Goal: Transaction & Acquisition: Consume media (video, audio)

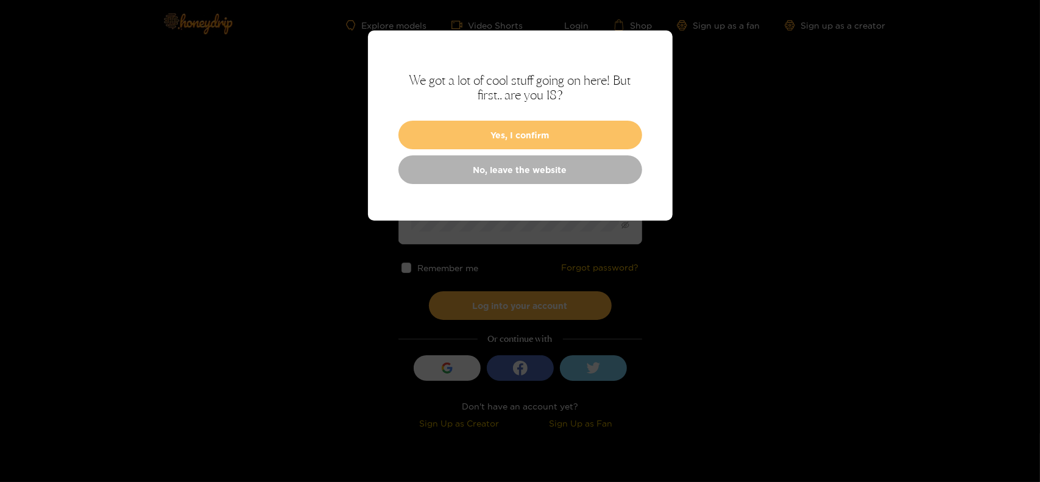
click at [548, 133] on button "Yes, I confirm" at bounding box center [521, 135] width 244 height 29
click at [548, 138] on button "Yes, I confirm" at bounding box center [521, 135] width 244 height 29
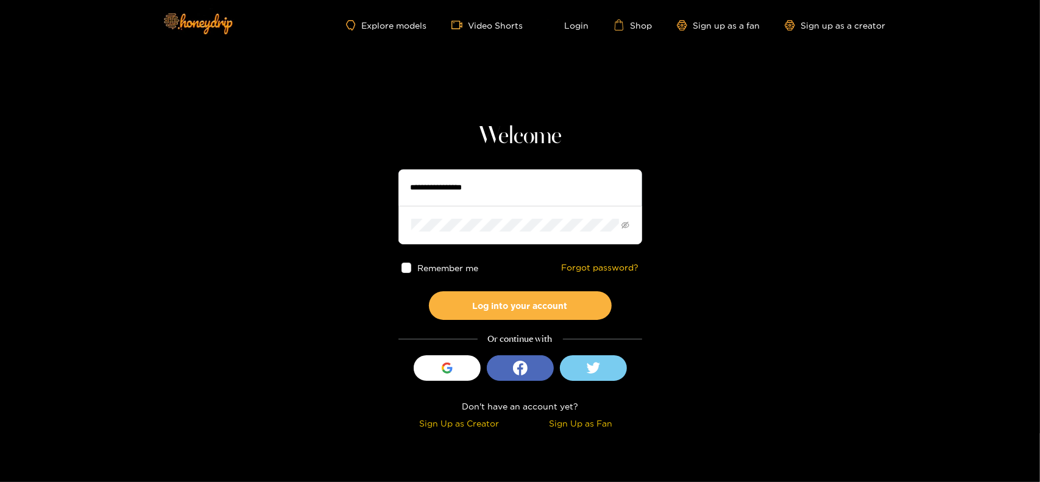
click at [463, 192] on input "text" at bounding box center [521, 187] width 244 height 37
type input "**********"
click at [429, 291] on button "Log into your account" at bounding box center [520, 305] width 183 height 29
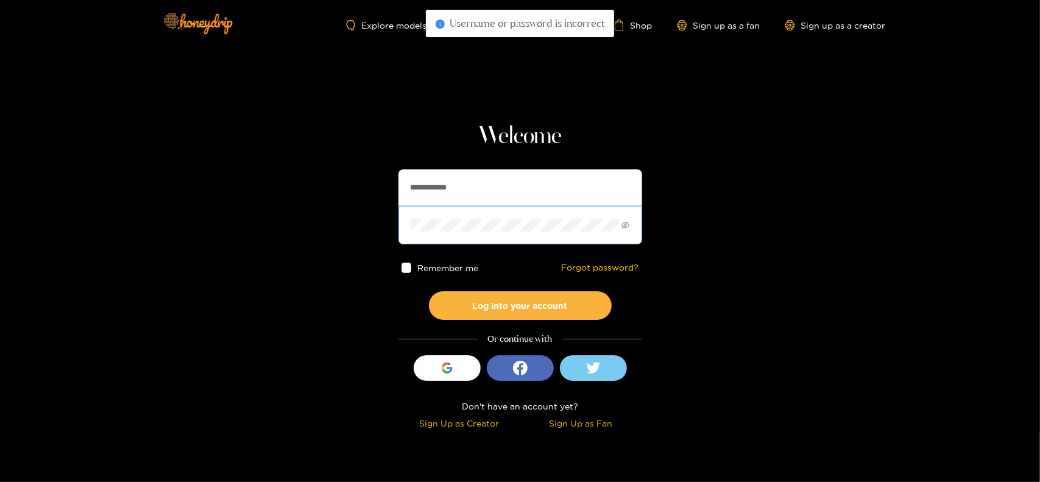
click at [429, 291] on button "Log into your account" at bounding box center [520, 305] width 183 height 29
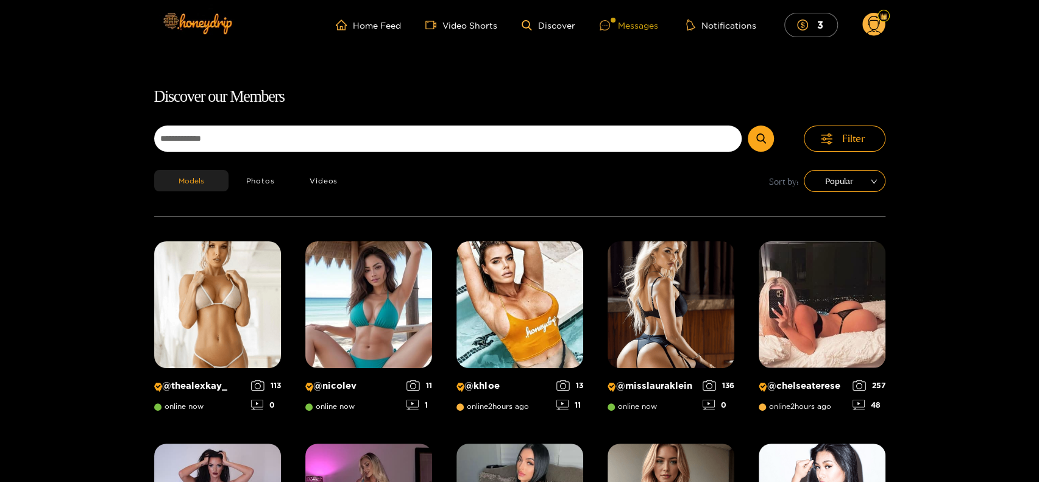
drag, startPoint x: 633, startPoint y: 15, endPoint x: 631, endPoint y: 25, distance: 9.9
click at [633, 15] on ul "Home Feed Video Shorts Discover Messages Notifications 3" at bounding box center [610, 25] width 549 height 24
click at [628, 32] on div "Messages" at bounding box center [629, 25] width 58 height 14
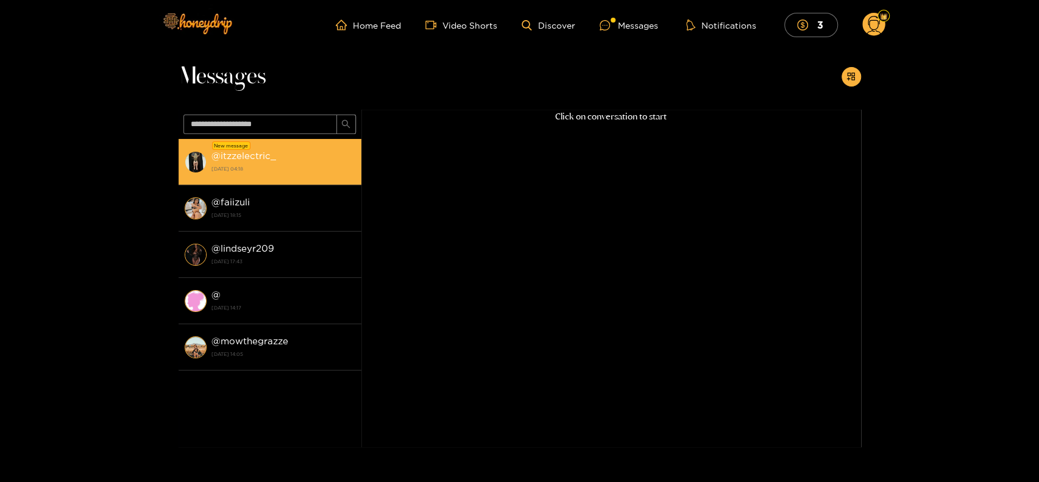
click at [247, 174] on strong "[DATE] 04:18" at bounding box center [283, 168] width 144 height 11
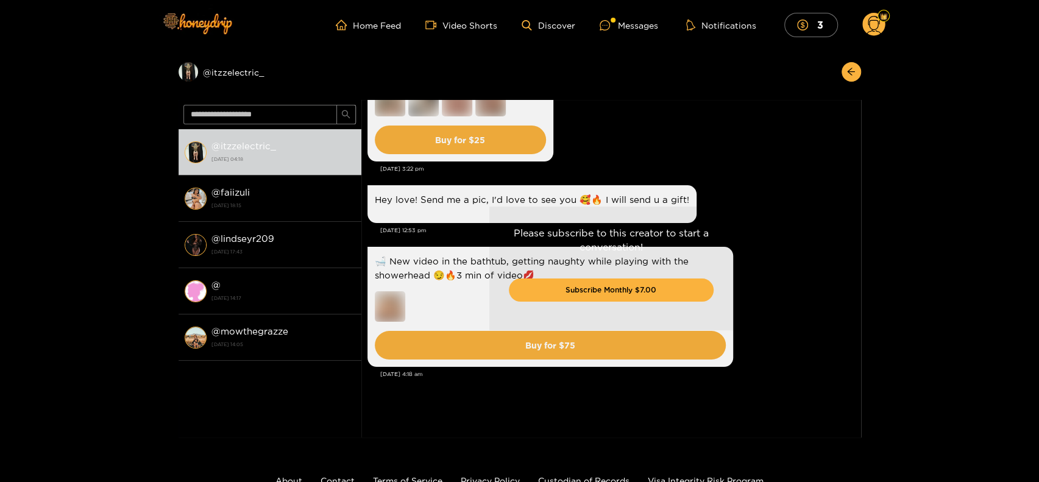
click at [701, 136] on div "Please subscribe to this creator to start a conversation! Subscribe Monthly $7.…" at bounding box center [611, 269] width 500 height 338
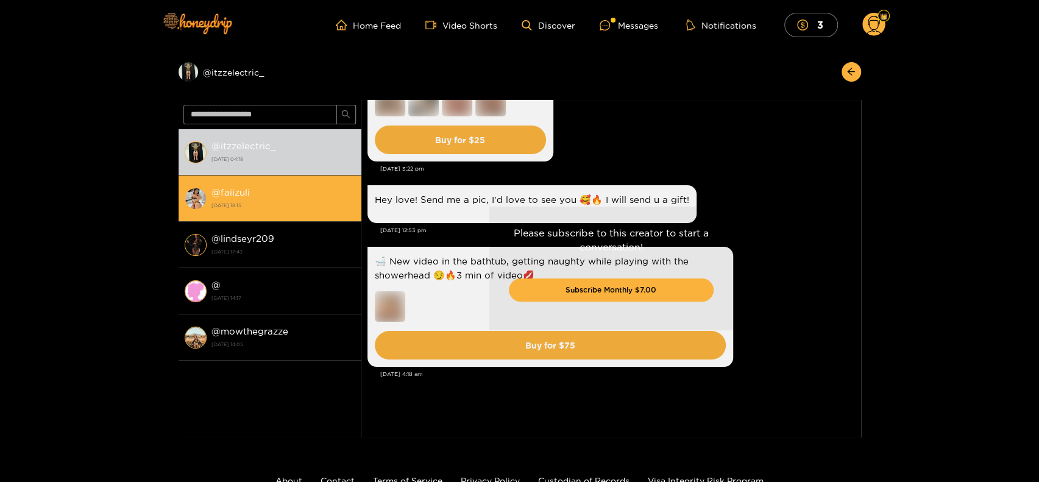
click at [249, 208] on strong "[DATE] 18:15" at bounding box center [283, 205] width 144 height 11
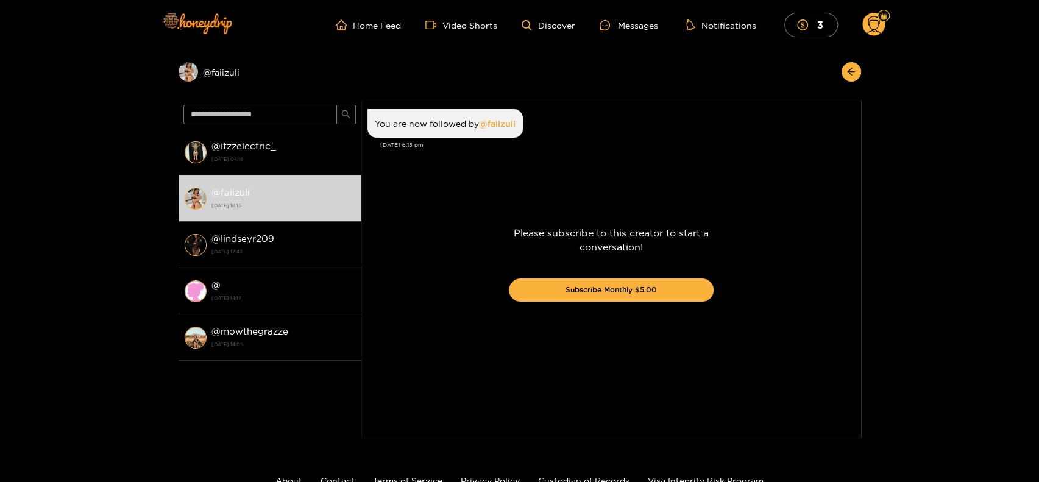
click at [491, 121] on div "Please subscribe to this creator to start a conversation! Subscribe Monthly $5.…" at bounding box center [611, 269] width 500 height 338
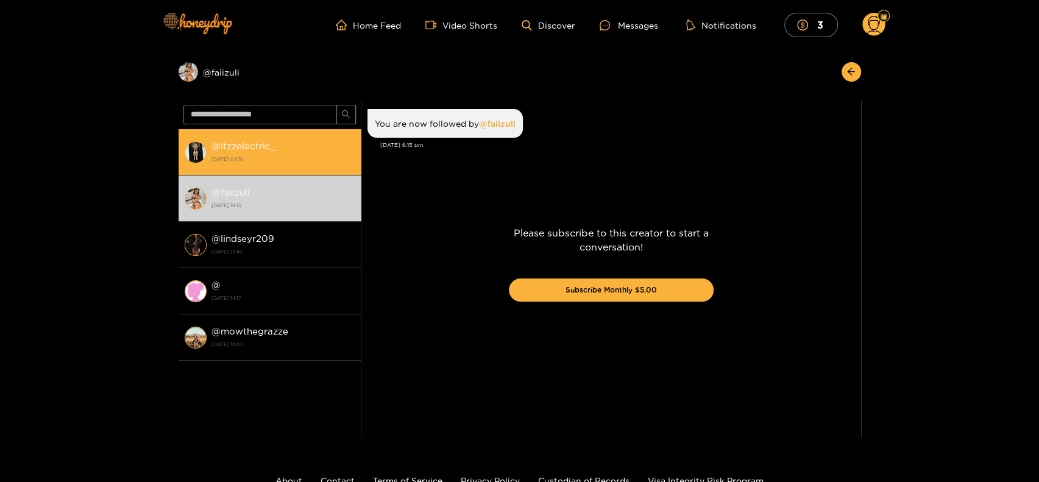
click at [246, 163] on strong "[DATE] 04:18" at bounding box center [283, 159] width 144 height 11
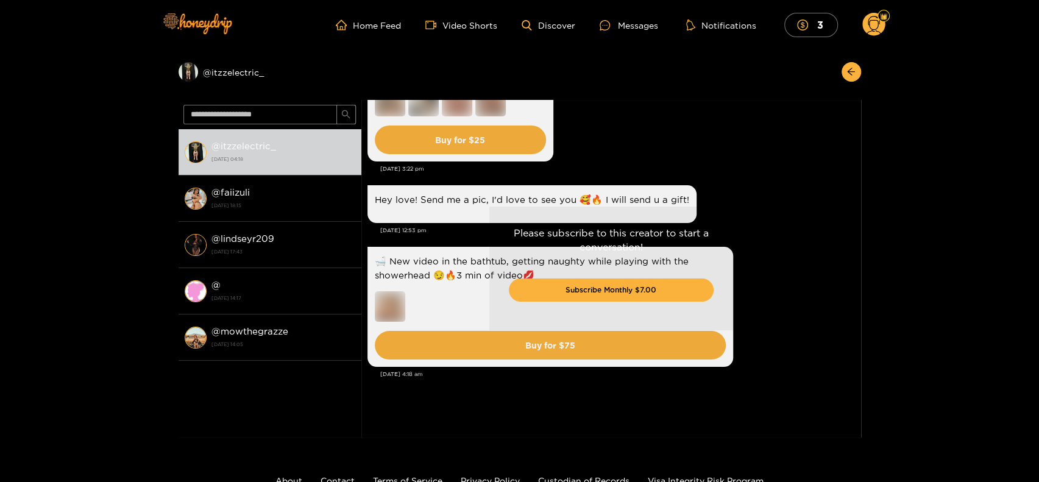
click at [870, 27] on g at bounding box center [873, 25] width 23 height 24
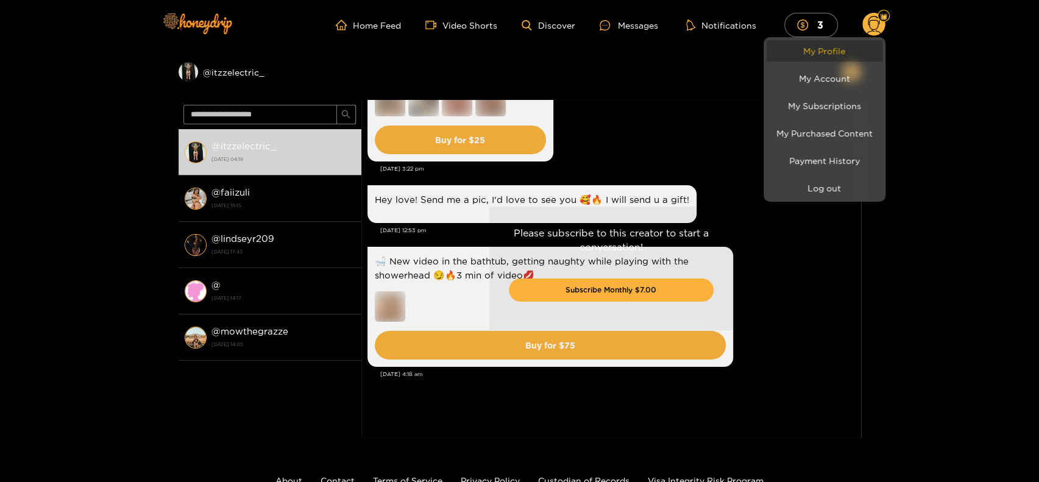
click at [846, 42] on link "My Profile" at bounding box center [825, 50] width 116 height 21
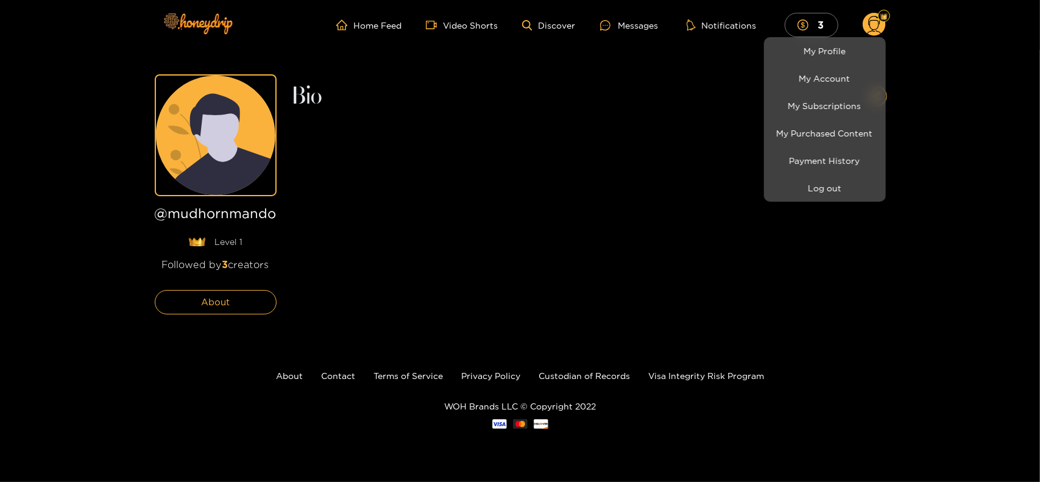
click at [207, 264] on div at bounding box center [520, 241] width 1040 height 482
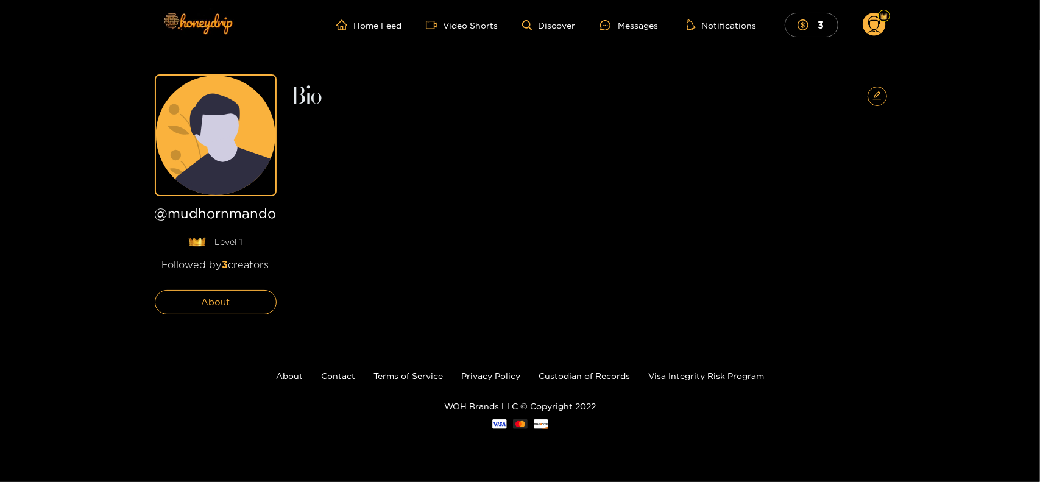
click at [222, 261] on span "3" at bounding box center [225, 264] width 6 height 11
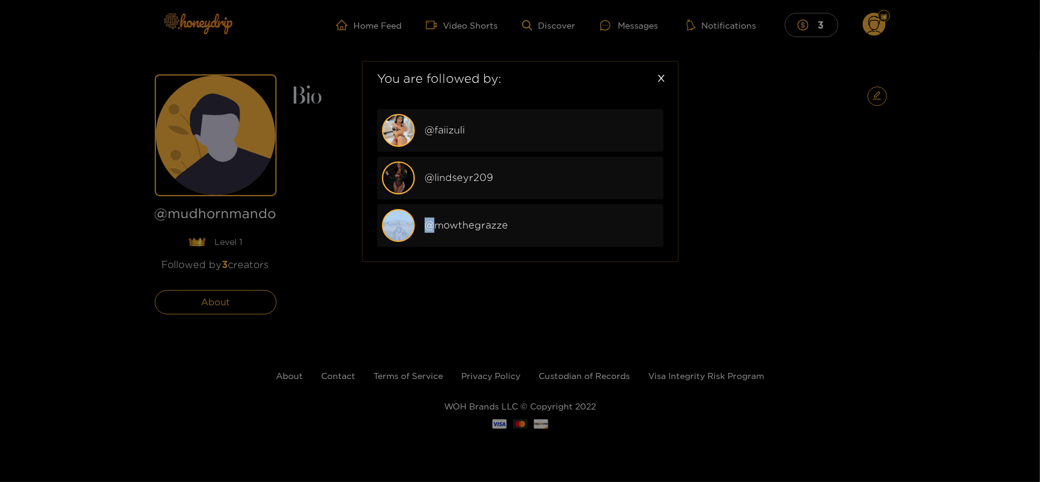
click at [224, 262] on div "You are followed by: @ faiizuli @ lindseyr209 @ mowthegrazze" at bounding box center [520, 241] width 1040 height 482
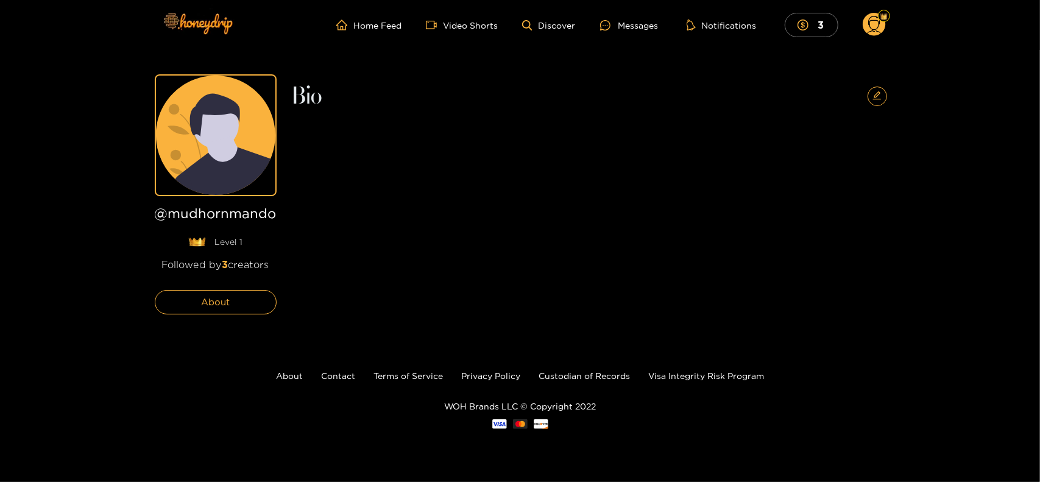
click at [224, 262] on span "3" at bounding box center [225, 264] width 6 height 11
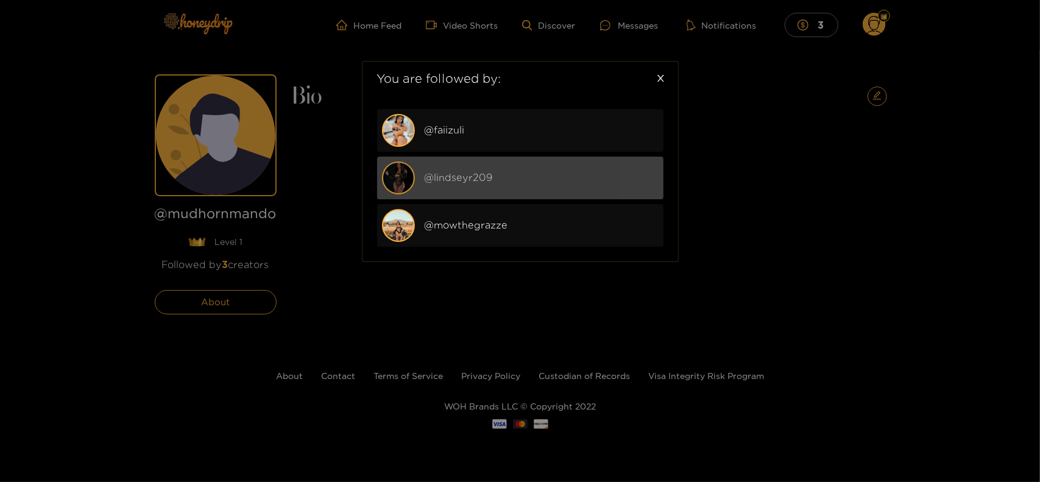
click at [472, 183] on div "@ lindseyr209" at bounding box center [542, 177] width 234 height 15
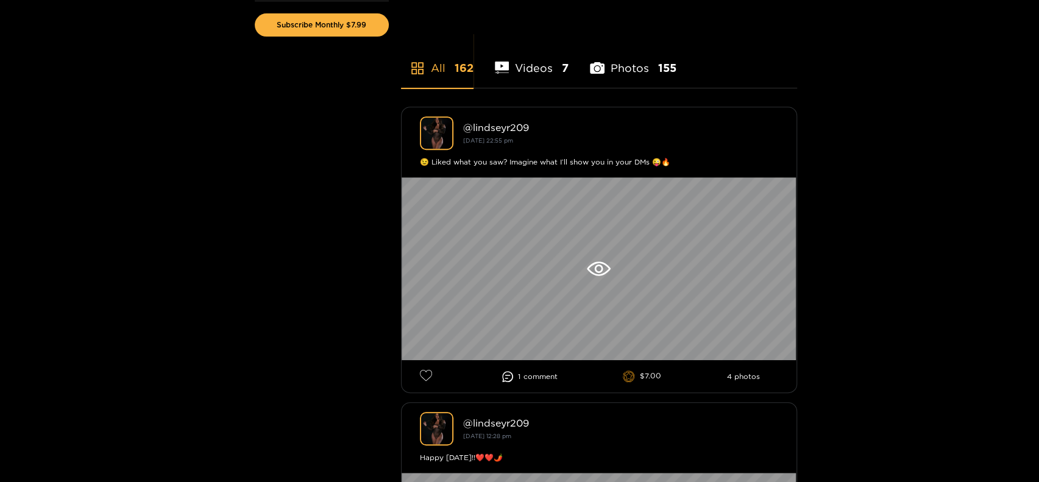
scroll to position [366, 0]
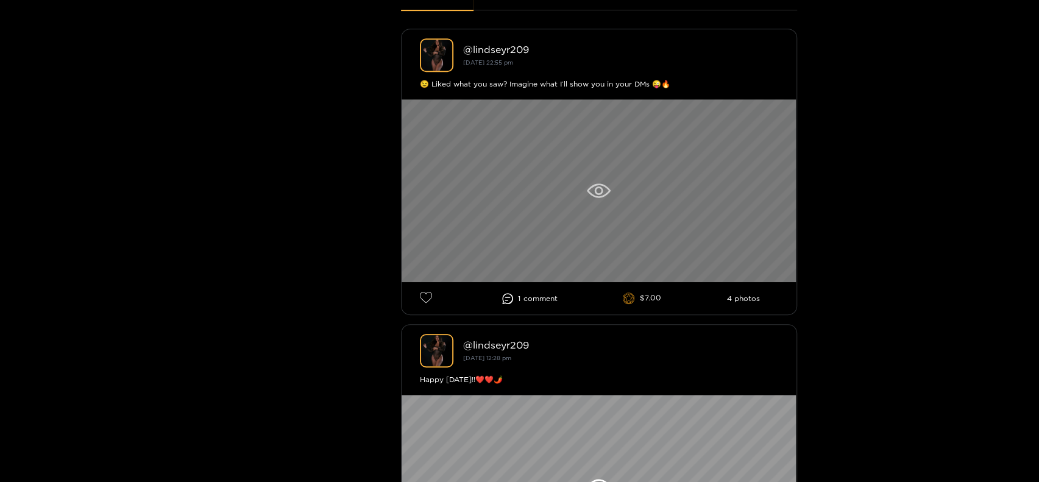
click at [611, 185] on div at bounding box center [599, 190] width 395 height 183
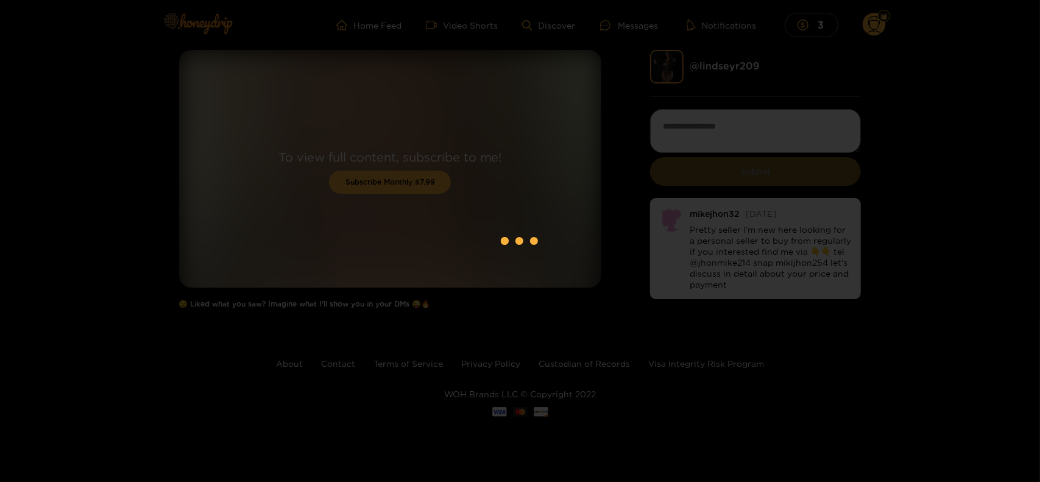
drag, startPoint x: 578, startPoint y: 229, endPoint x: 592, endPoint y: 225, distance: 14.5
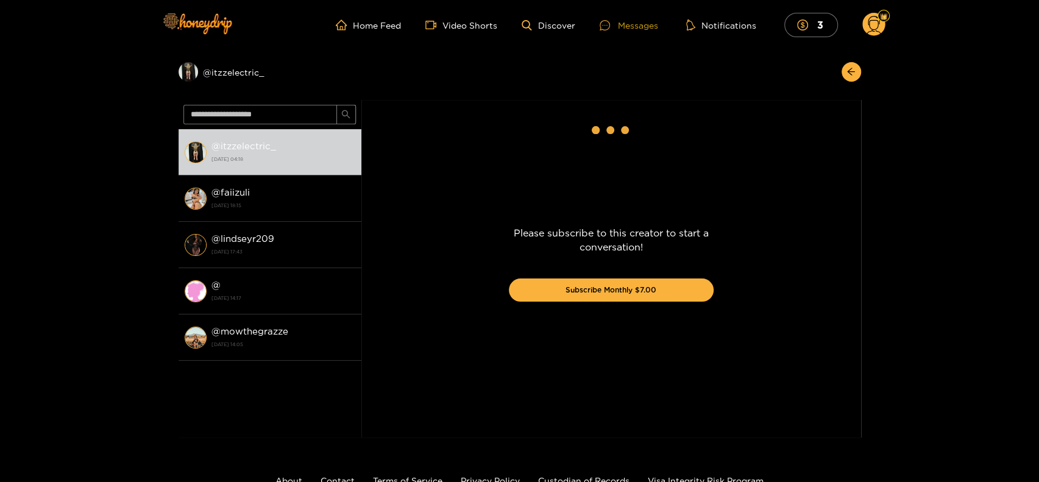
click at [621, 21] on div "Messages" at bounding box center [629, 25] width 58 height 14
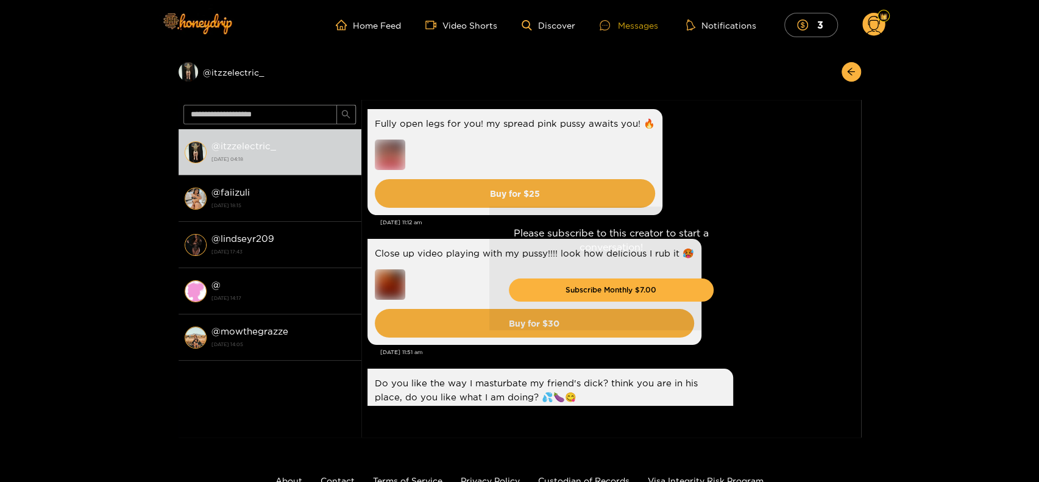
scroll to position [2892, 0]
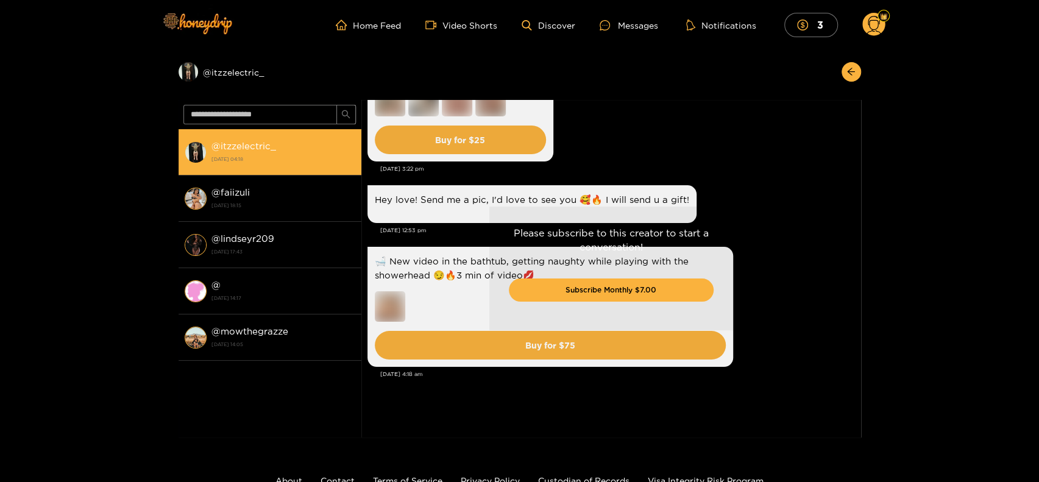
click at [197, 157] on img at bounding box center [196, 152] width 22 height 22
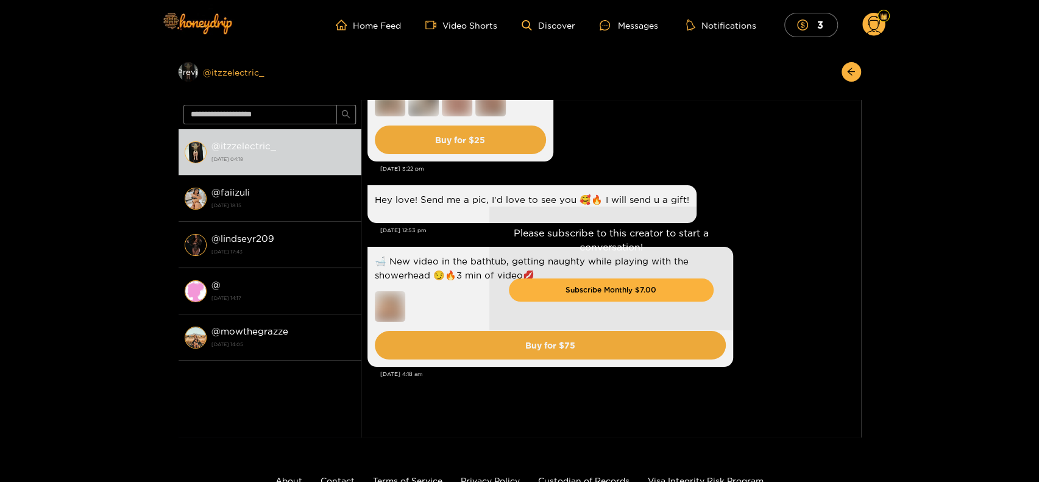
click at [186, 80] on div "Preview" at bounding box center [188, 71] width 42 height 19
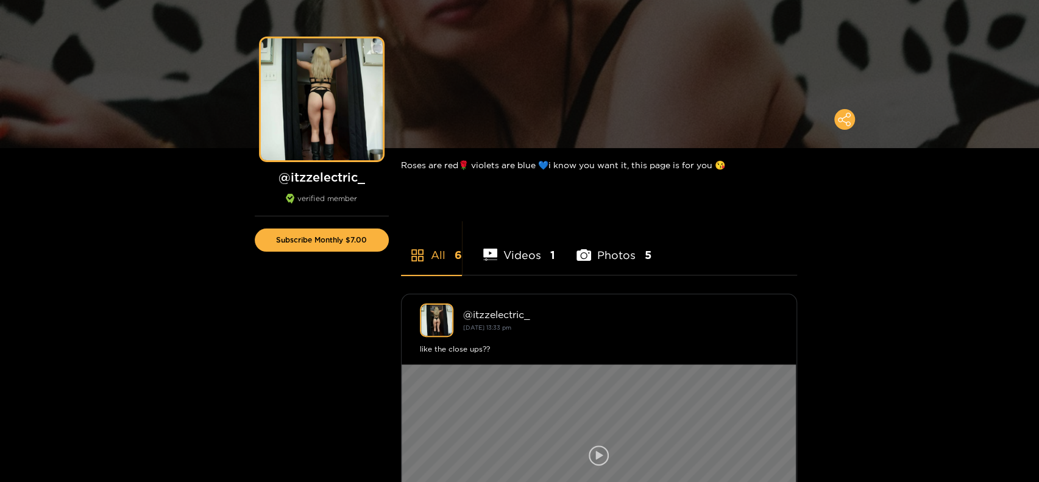
scroll to position [183, 0]
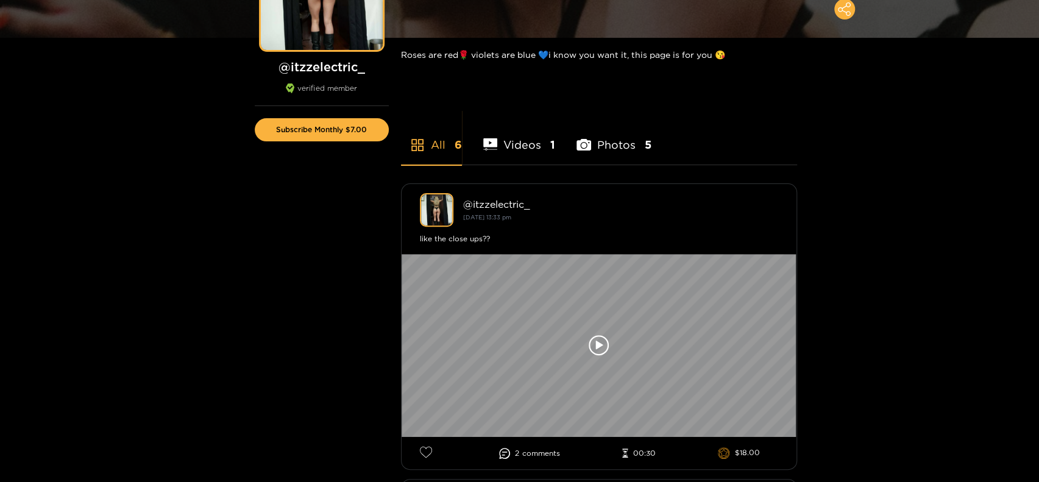
click at [529, 146] on li "Videos 1" at bounding box center [519, 137] width 73 height 55
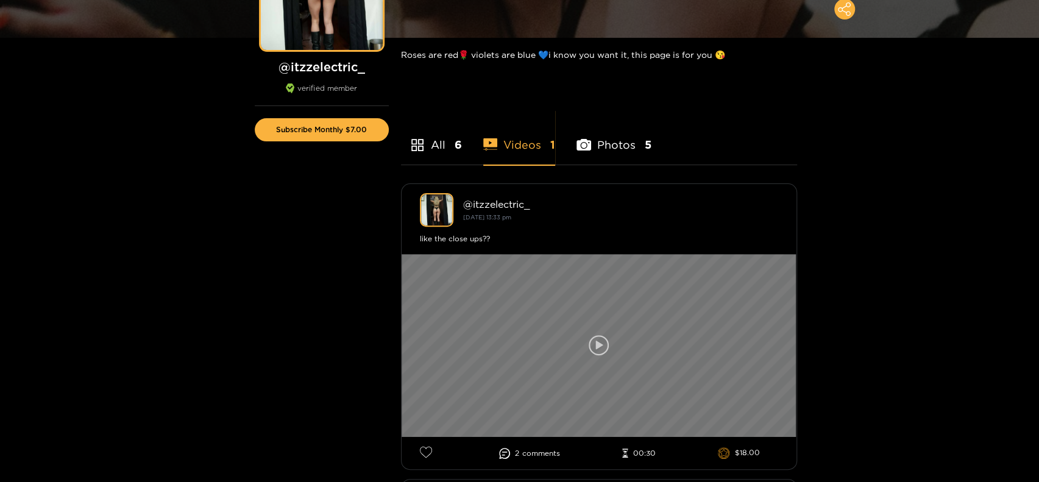
click at [607, 347] on icon at bounding box center [599, 345] width 21 height 21
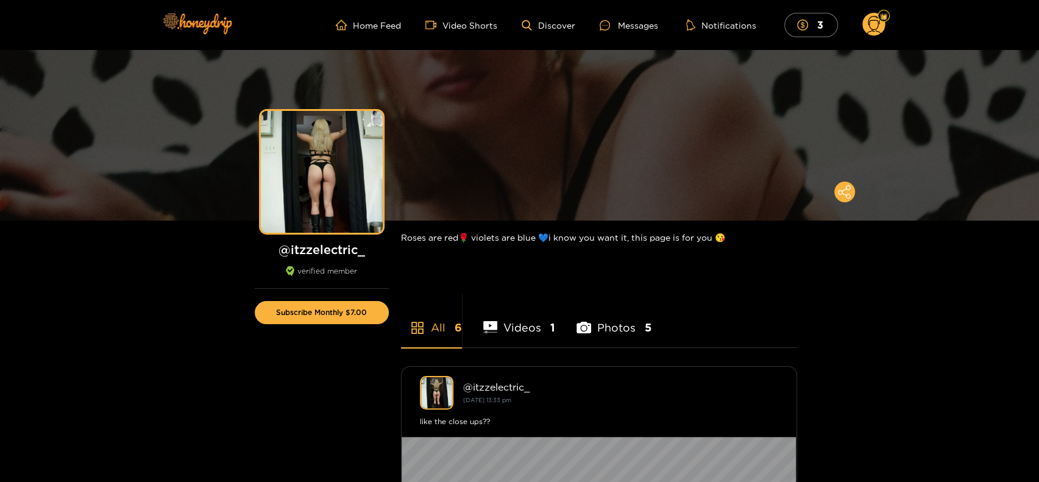
click at [587, 322] on icon at bounding box center [583, 328] width 15 height 12
click at [525, 330] on li "Videos 1" at bounding box center [519, 319] width 73 height 55
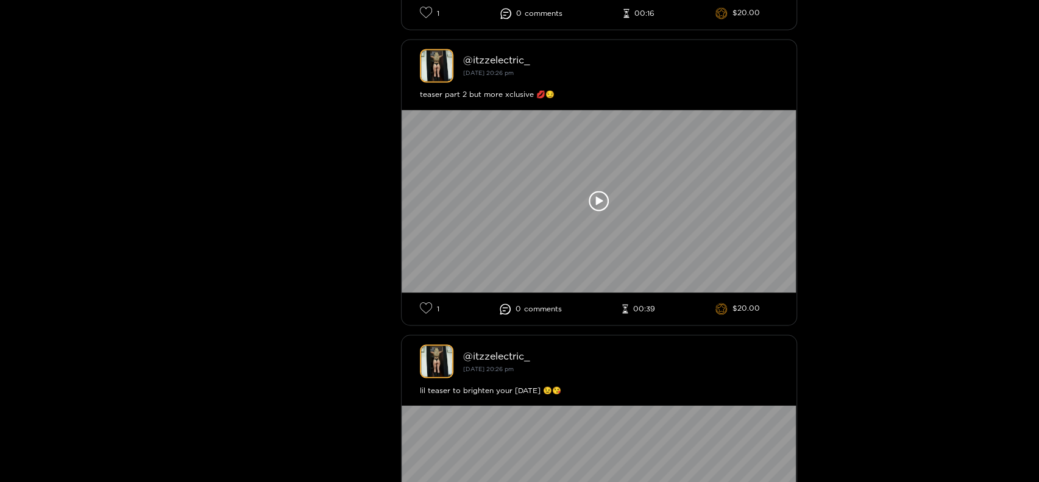
scroll to position [1280, 0]
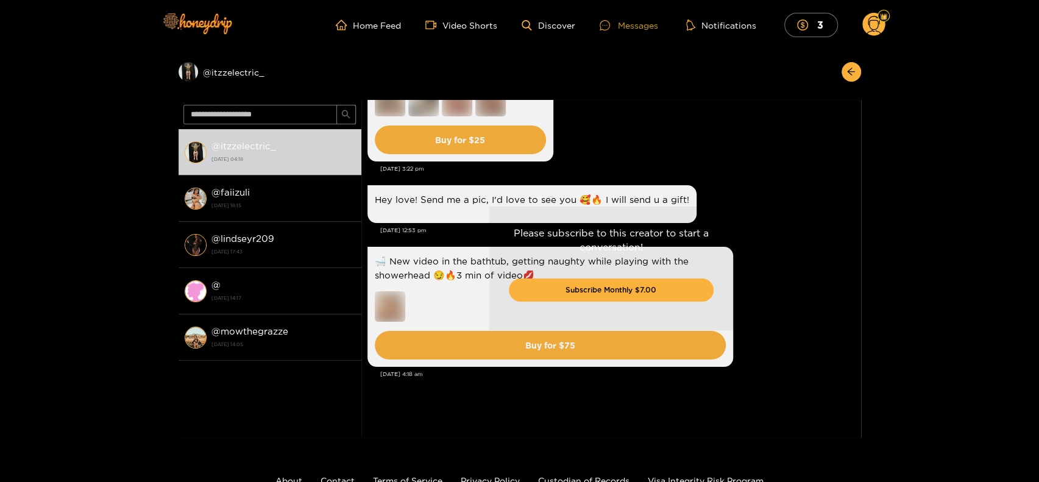
click at [611, 23] on div at bounding box center [609, 25] width 18 height 10
click at [370, 31] on ul "Home Feed Video Shorts Discover Messages Notifications 3" at bounding box center [610, 25] width 549 height 24
click at [374, 20] on link "Home Feed" at bounding box center [368, 24] width 65 height 11
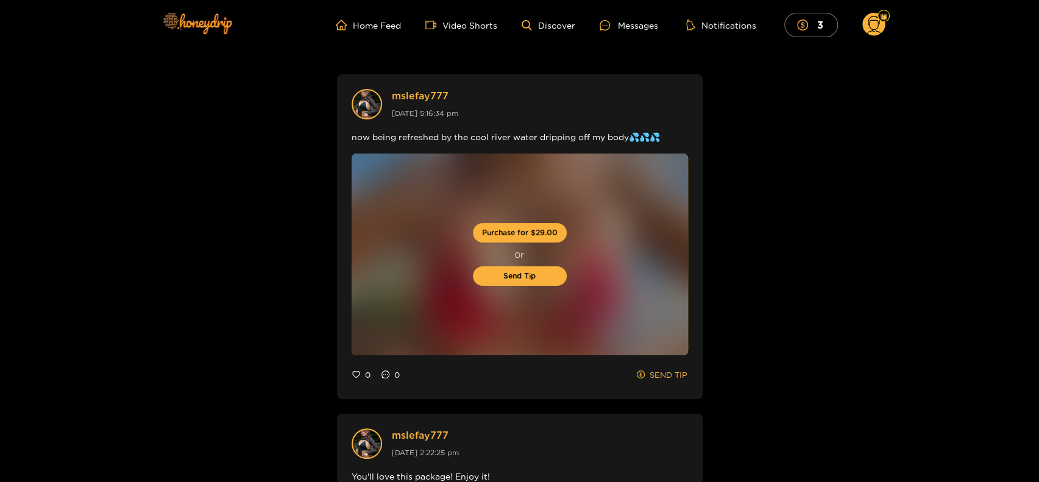
click at [886, 26] on header "Home Feed Video Shorts Discover Messages Notifications 3 3 0" at bounding box center [519, 25] width 1039 height 50
click at [868, 32] on circle at bounding box center [873, 24] width 23 height 23
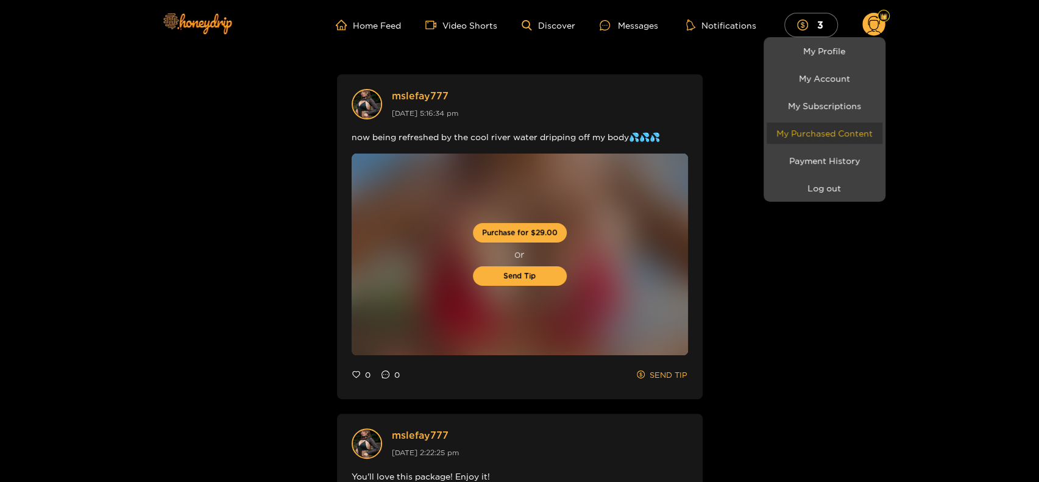
click at [815, 131] on link "My Purchased Content" at bounding box center [825, 132] width 116 height 21
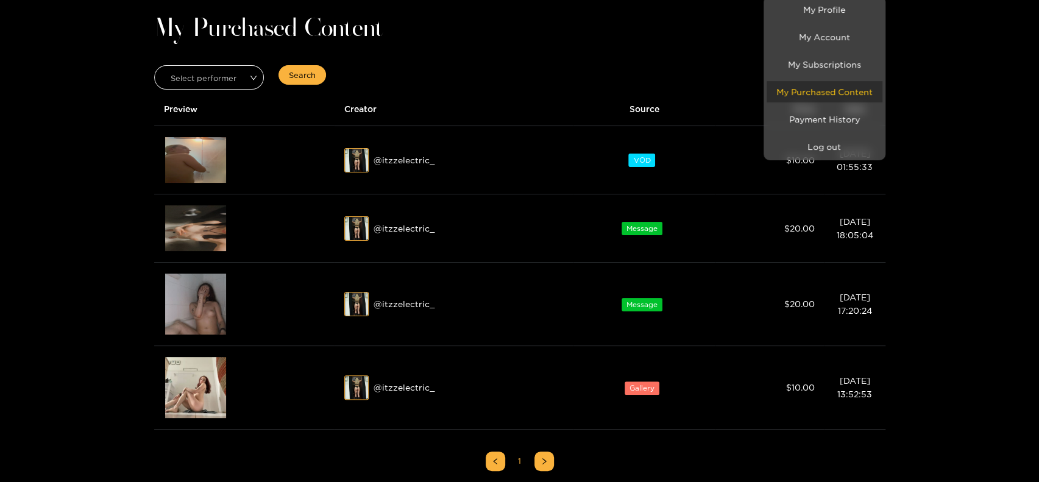
scroll to position [61, 0]
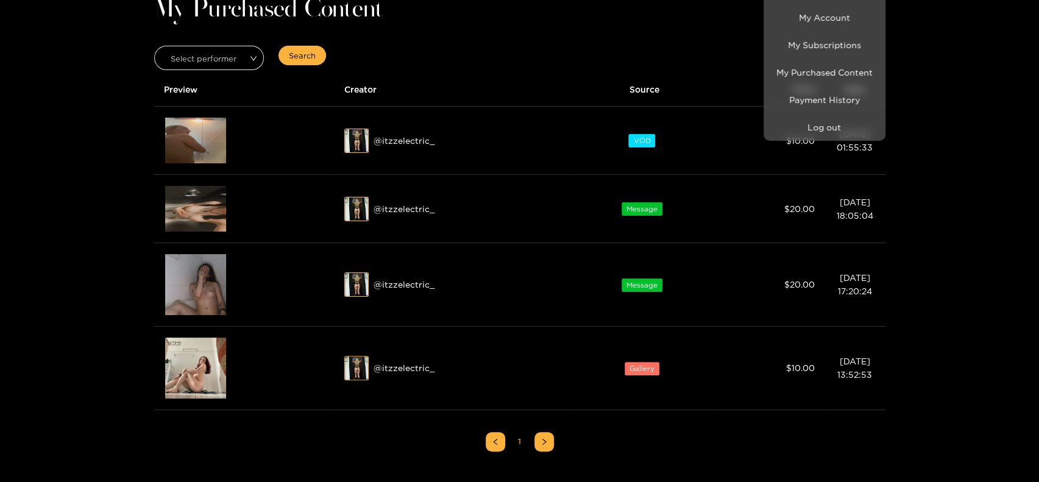
click at [204, 368] on div at bounding box center [519, 241] width 1039 height 482
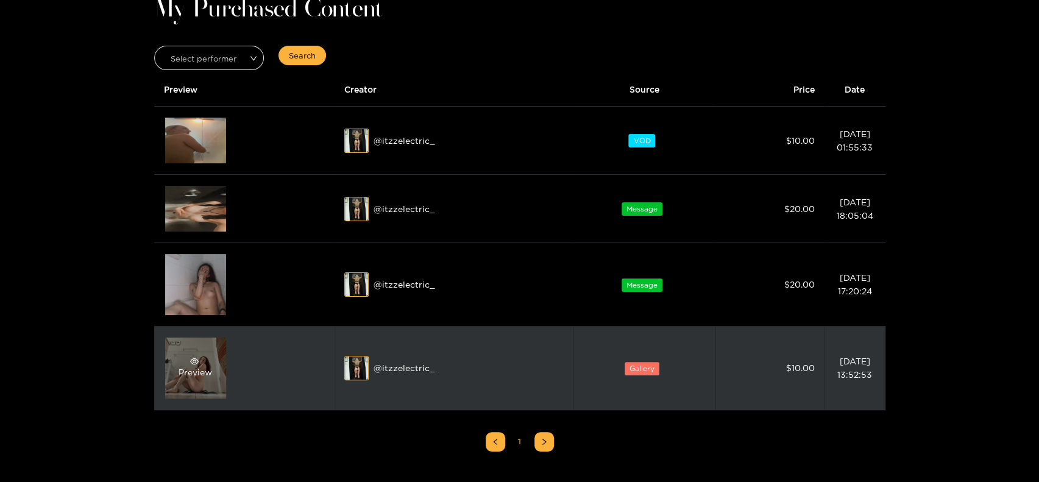
click at [191, 371] on div "Preview" at bounding box center [196, 368] width 34 height 22
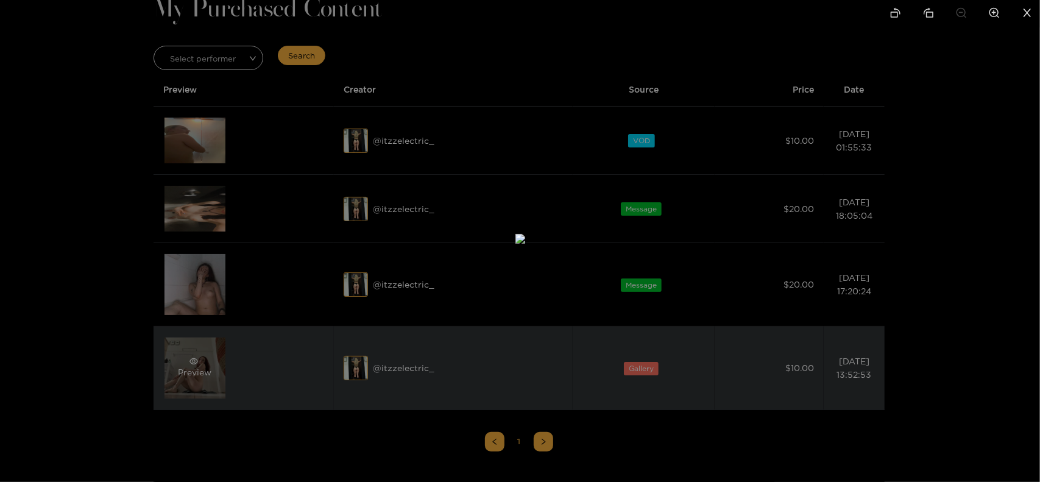
click at [191, 371] on div at bounding box center [520, 241] width 1040 height 482
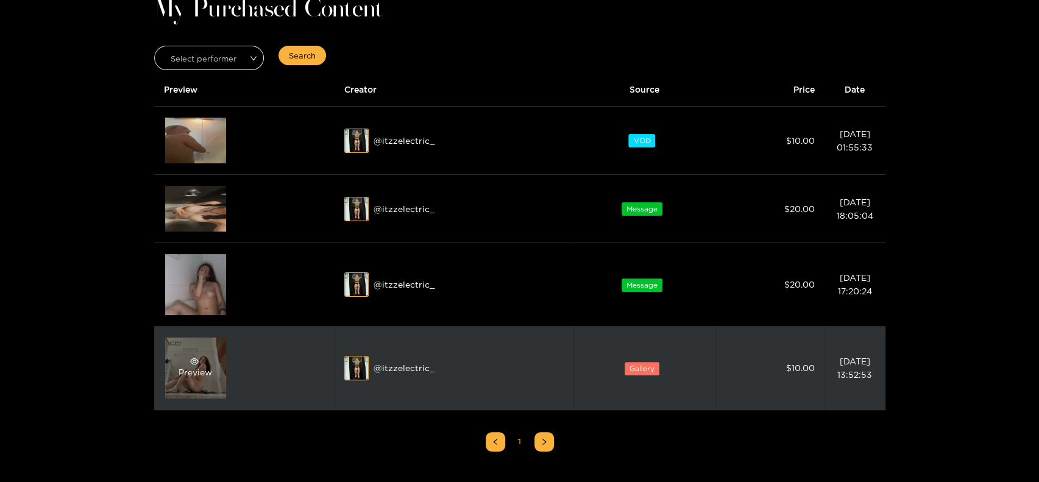
click at [191, 371] on div "Preview" at bounding box center [196, 368] width 34 height 22
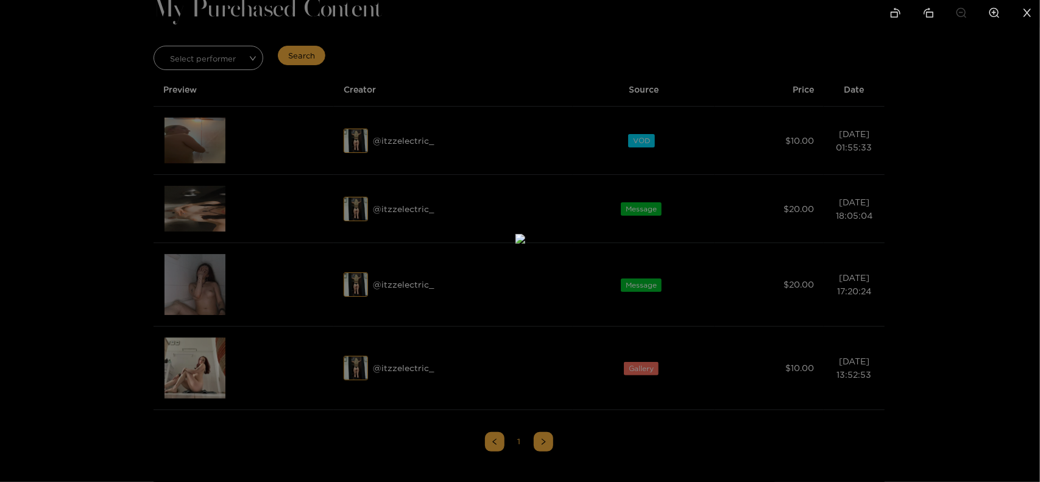
click at [1024, 14] on icon "close" at bounding box center [1027, 12] width 11 height 11
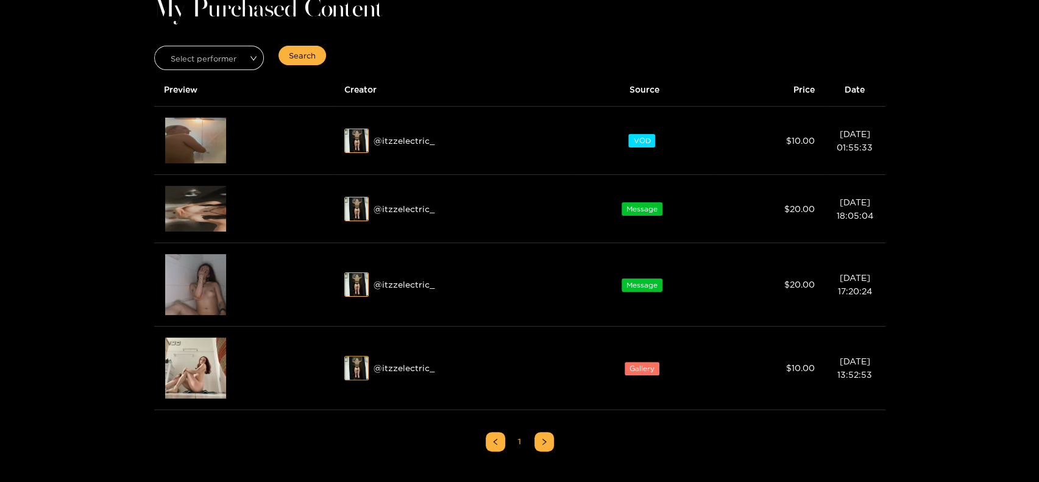
click at [100, 196] on div "Home Feed Video Shorts Discover Messages Notifications 3 3 0 My Purchased Conte…" at bounding box center [519, 292] width 1039 height 706
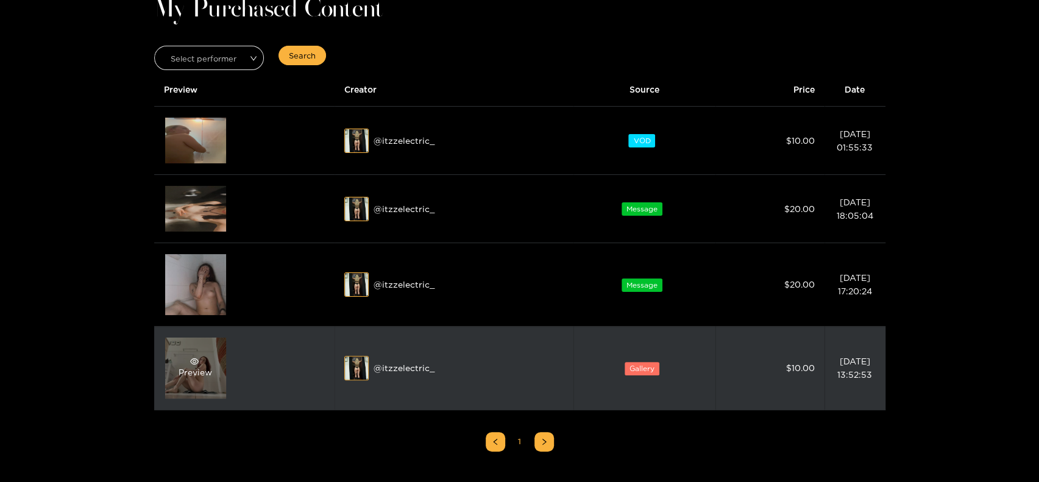
click at [171, 356] on div "Preview" at bounding box center [195, 368] width 61 height 61
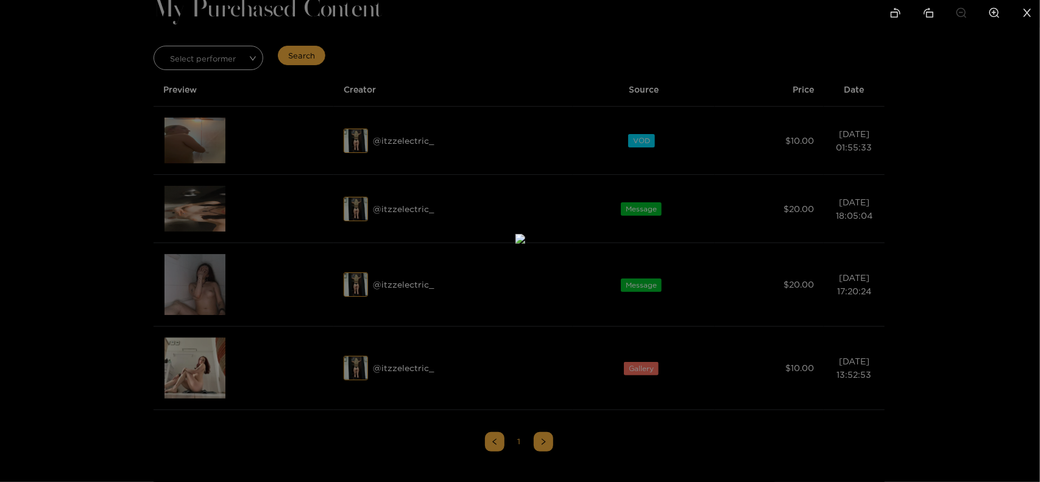
click at [196, 363] on div at bounding box center [520, 241] width 1040 height 482
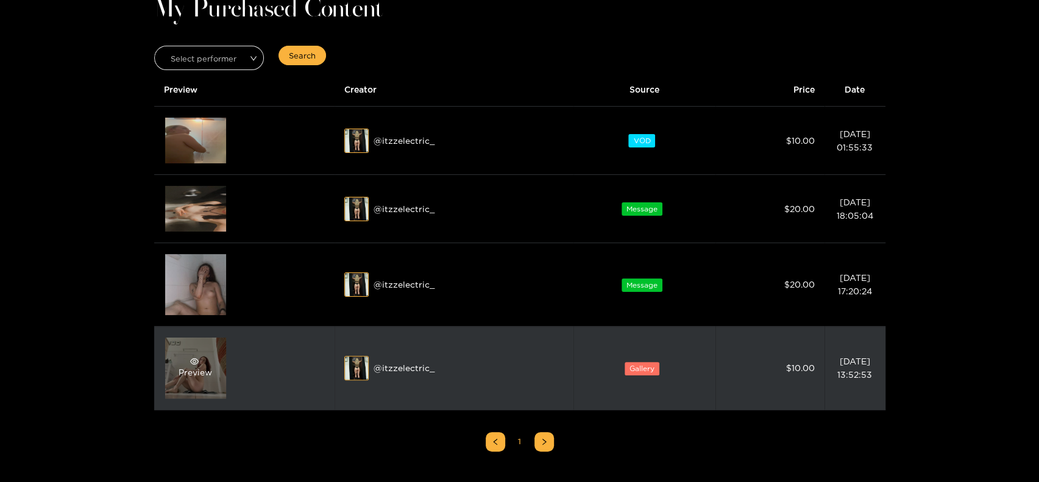
click at [205, 363] on span "eye" at bounding box center [194, 361] width 31 height 9
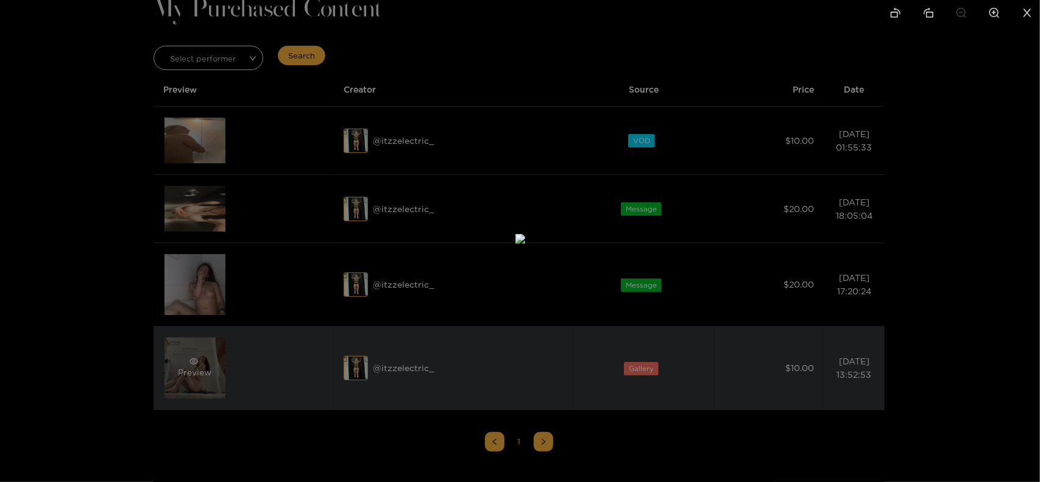
click at [205, 363] on div at bounding box center [520, 241] width 1040 height 482
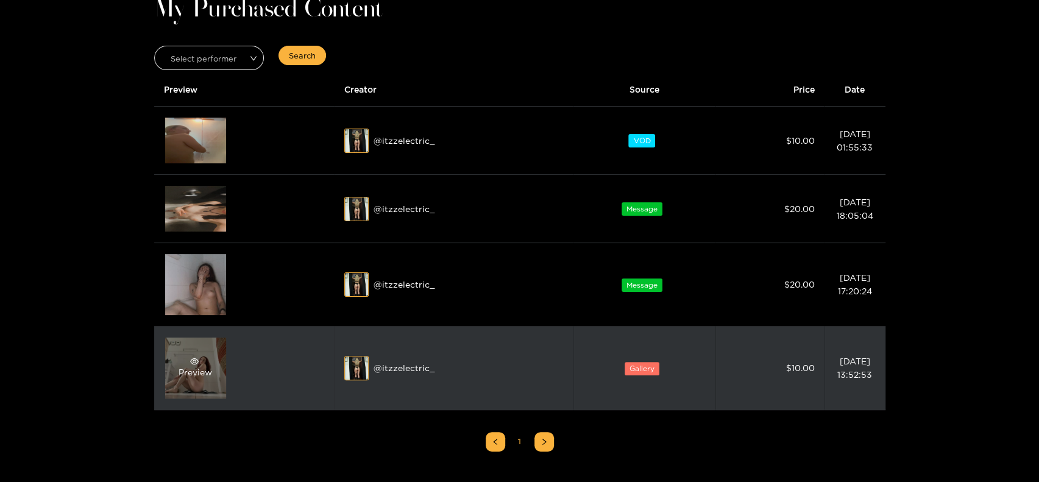
click at [188, 361] on span "eye" at bounding box center [194, 361] width 31 height 9
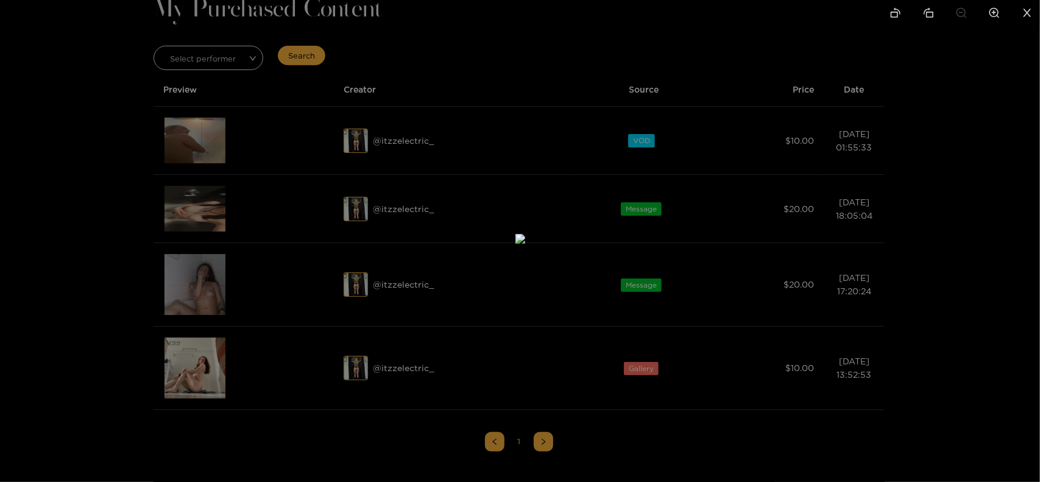
click at [94, 269] on div at bounding box center [520, 241] width 1040 height 482
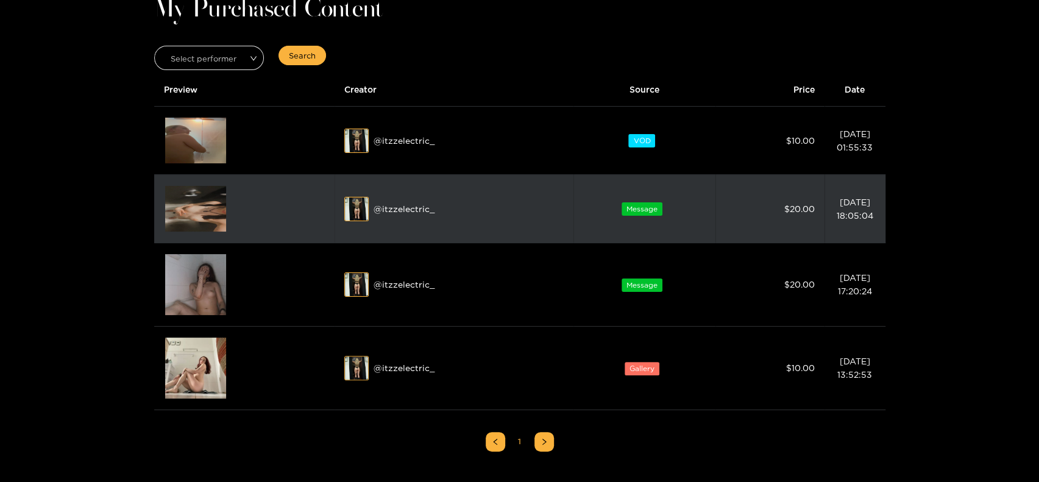
click at [197, 204] on img at bounding box center [195, 209] width 61 height 46
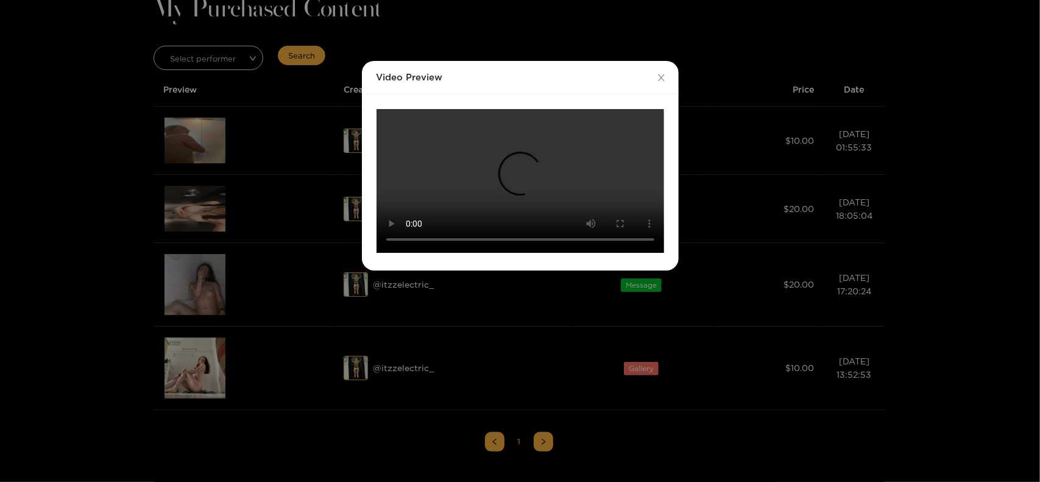
scroll to position [199, 0]
click at [778, 244] on div "Video Preview Your browser does not support the video tag." at bounding box center [520, 241] width 1040 height 482
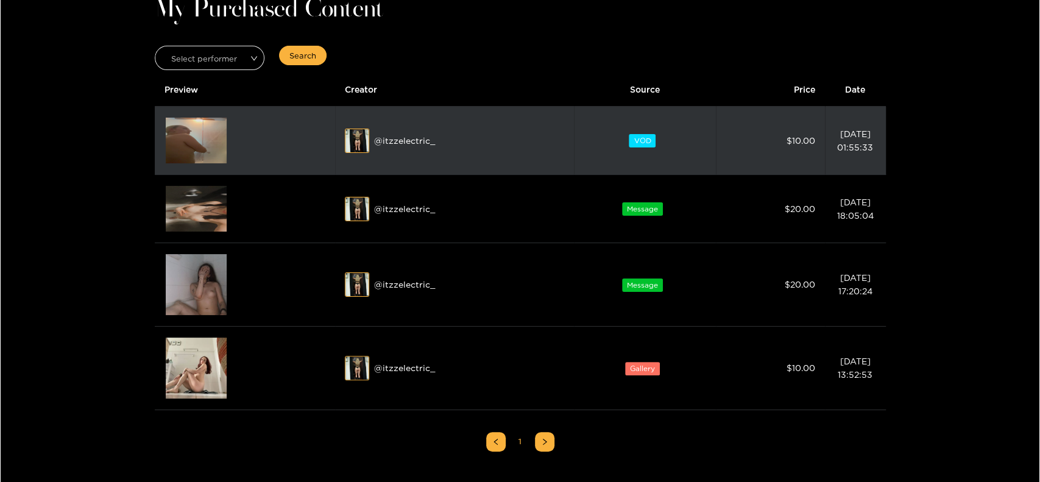
scroll to position [0, 0]
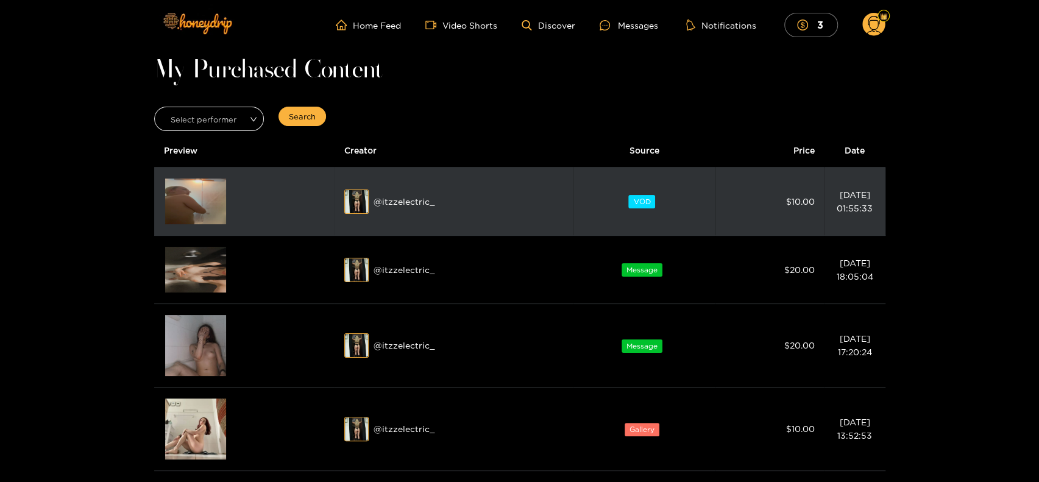
click at [205, 207] on img at bounding box center [195, 202] width 61 height 46
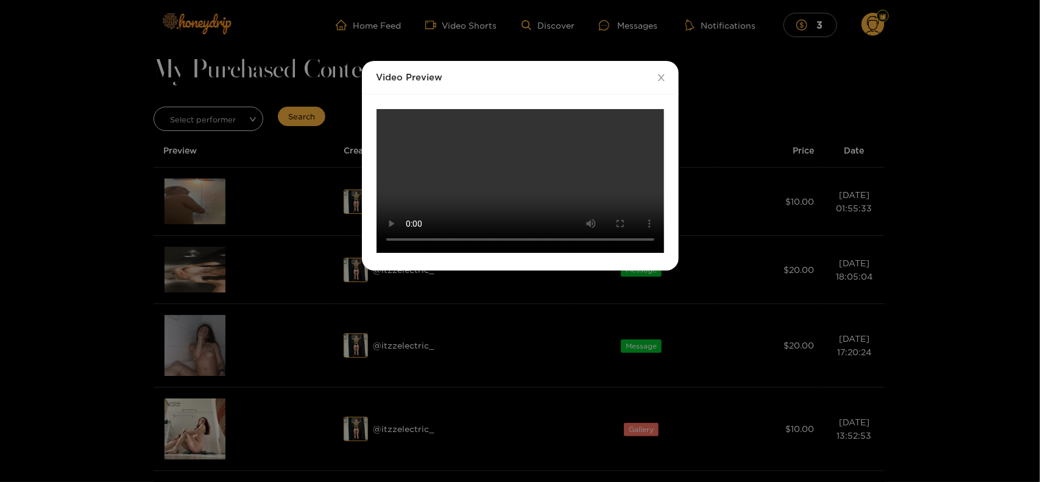
click at [390, 175] on video "Your browser does not support the video tag." at bounding box center [521, 181] width 288 height 144
click at [757, 311] on div "Video Preview Your browser does not support the video tag." at bounding box center [520, 241] width 1040 height 482
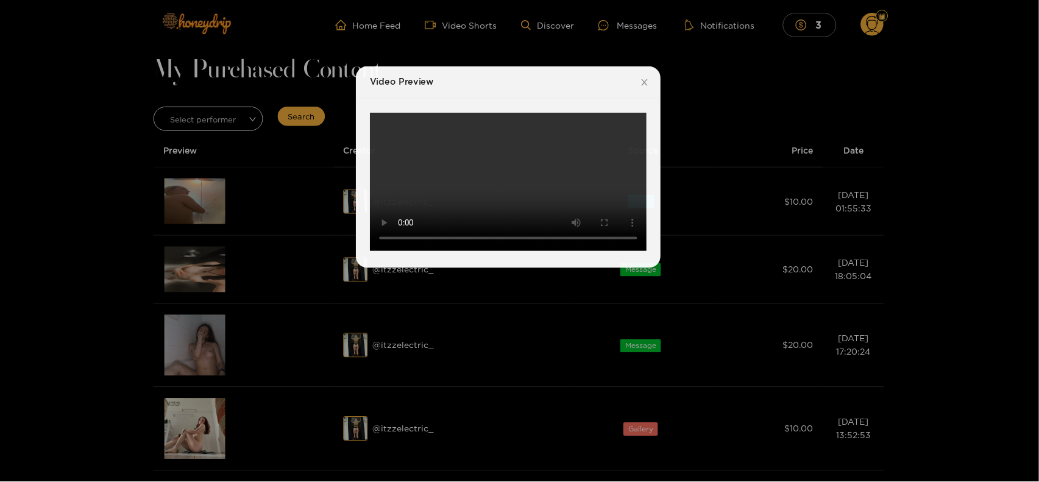
scroll to position [106, 0]
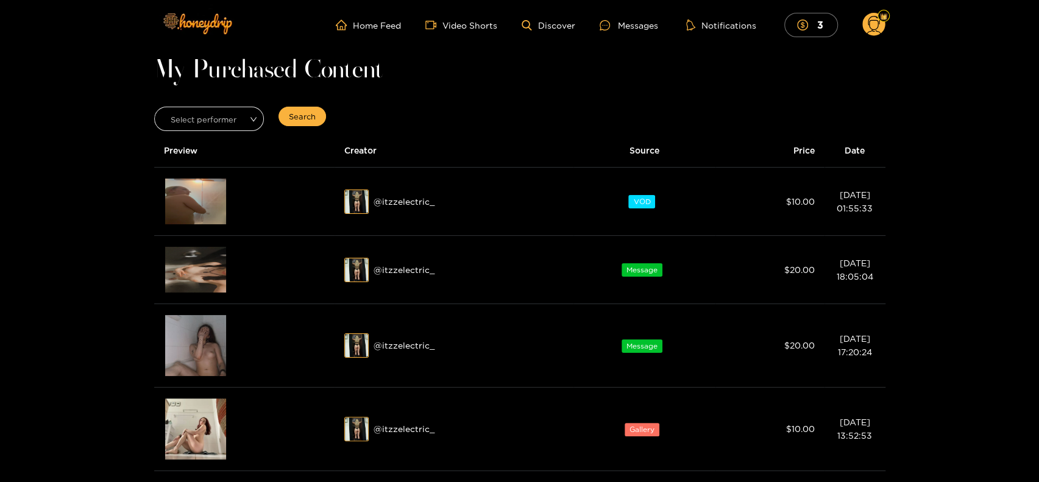
click at [870, 27] on circle at bounding box center [873, 24] width 23 height 23
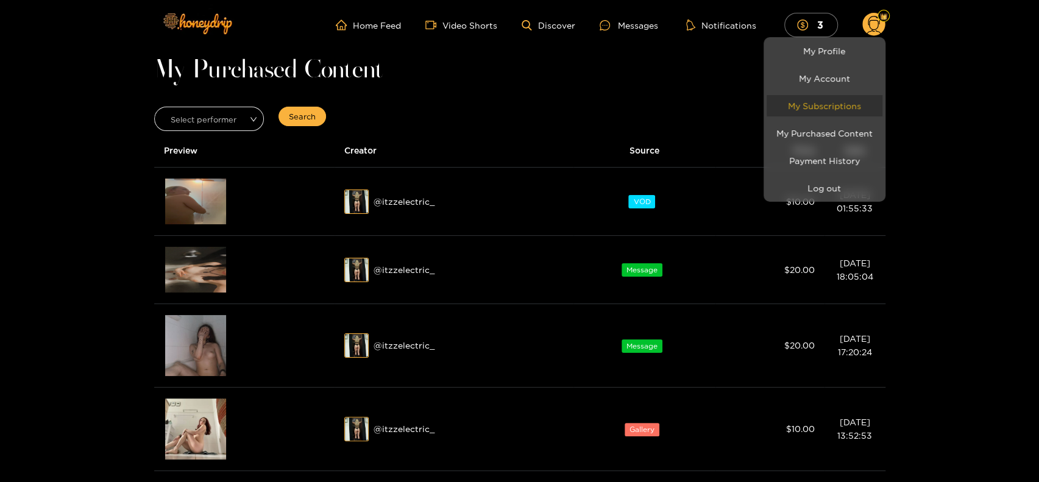
click at [822, 108] on link "My Subscriptions" at bounding box center [825, 105] width 116 height 21
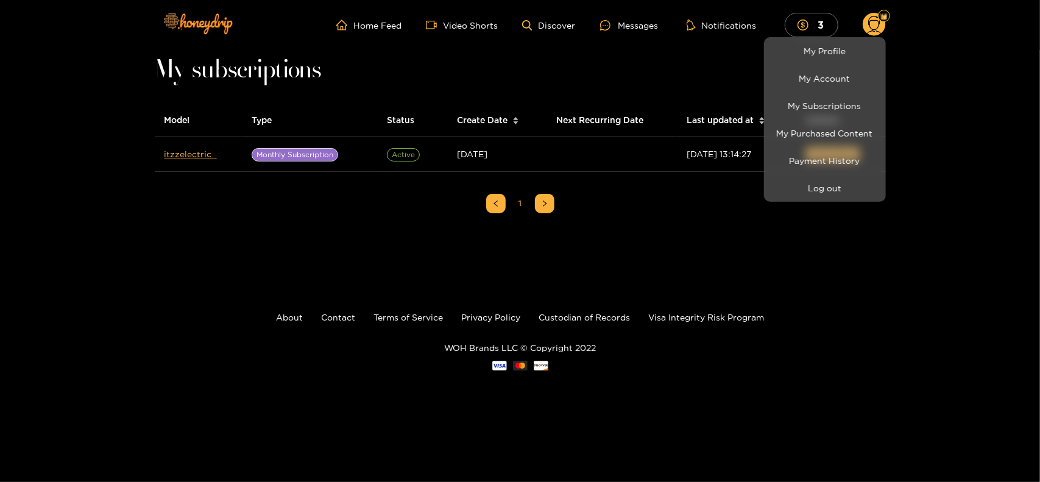
click at [818, 146] on li "My Purchased Content" at bounding box center [825, 132] width 122 height 27
click at [824, 135] on link "My Purchased Content" at bounding box center [825, 132] width 116 height 21
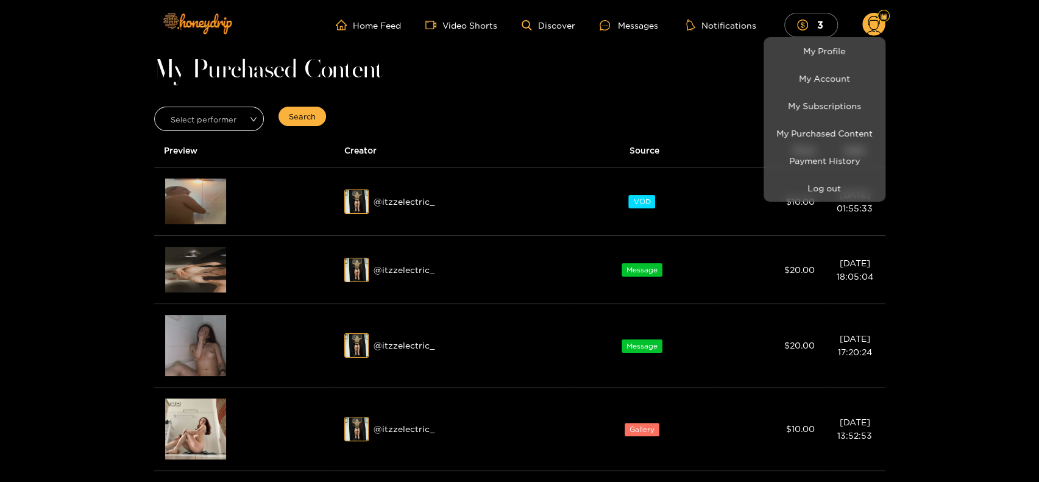
click at [414, 202] on div at bounding box center [519, 241] width 1039 height 482
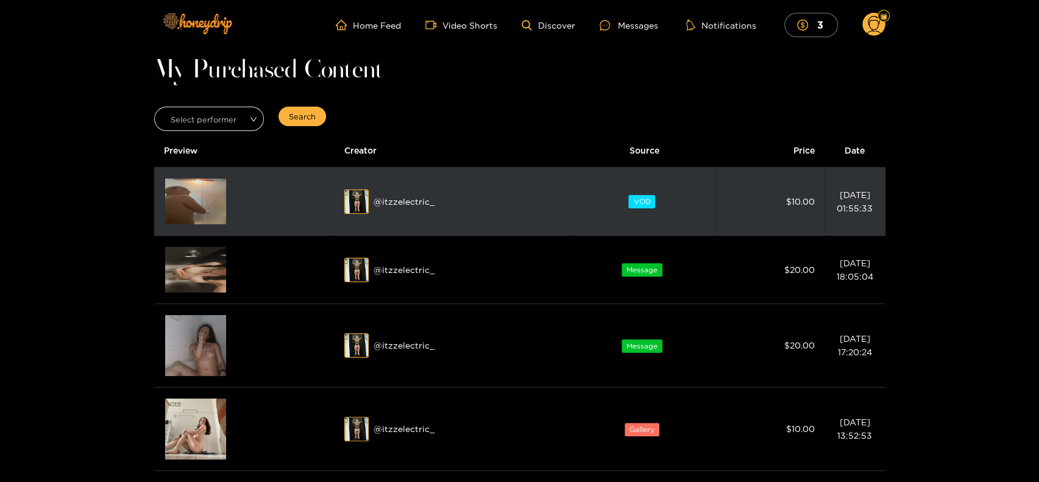
click at [188, 199] on img at bounding box center [195, 202] width 61 height 46
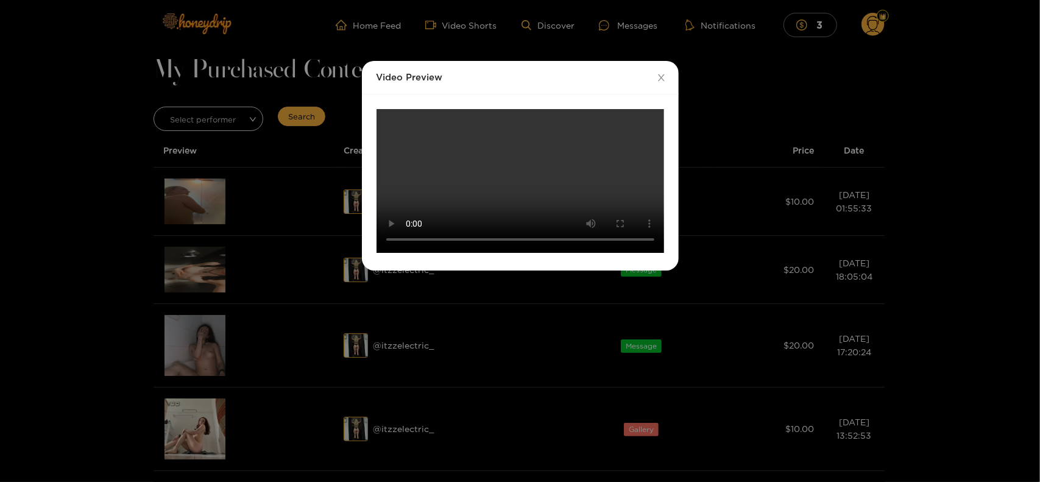
click at [241, 161] on div "Video Preview Your browser does not support the video tag." at bounding box center [520, 241] width 1040 height 482
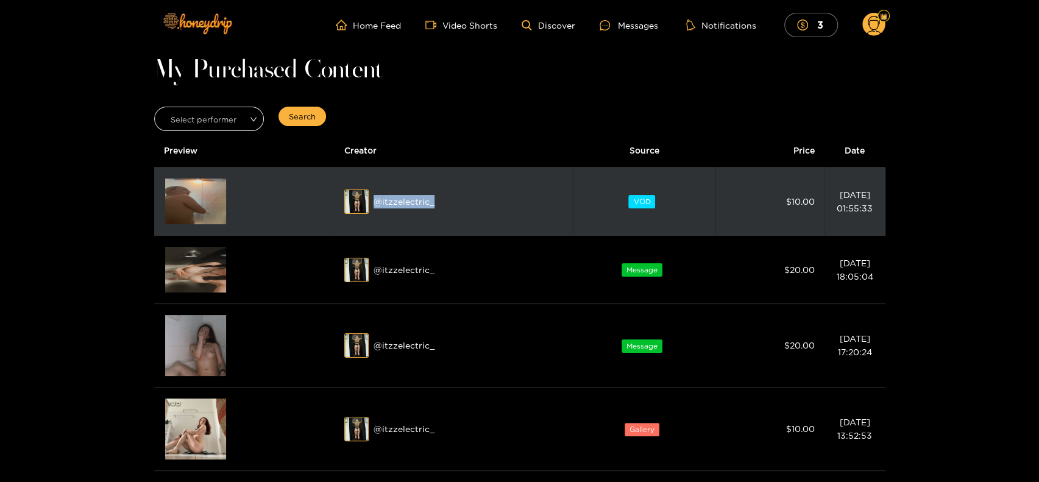
drag, startPoint x: 440, startPoint y: 203, endPoint x: 375, endPoint y: 211, distance: 65.1
click at [375, 211] on div "@ itzzelectric_" at bounding box center [453, 202] width 219 height 24
